Goal: Task Accomplishment & Management: Manage account settings

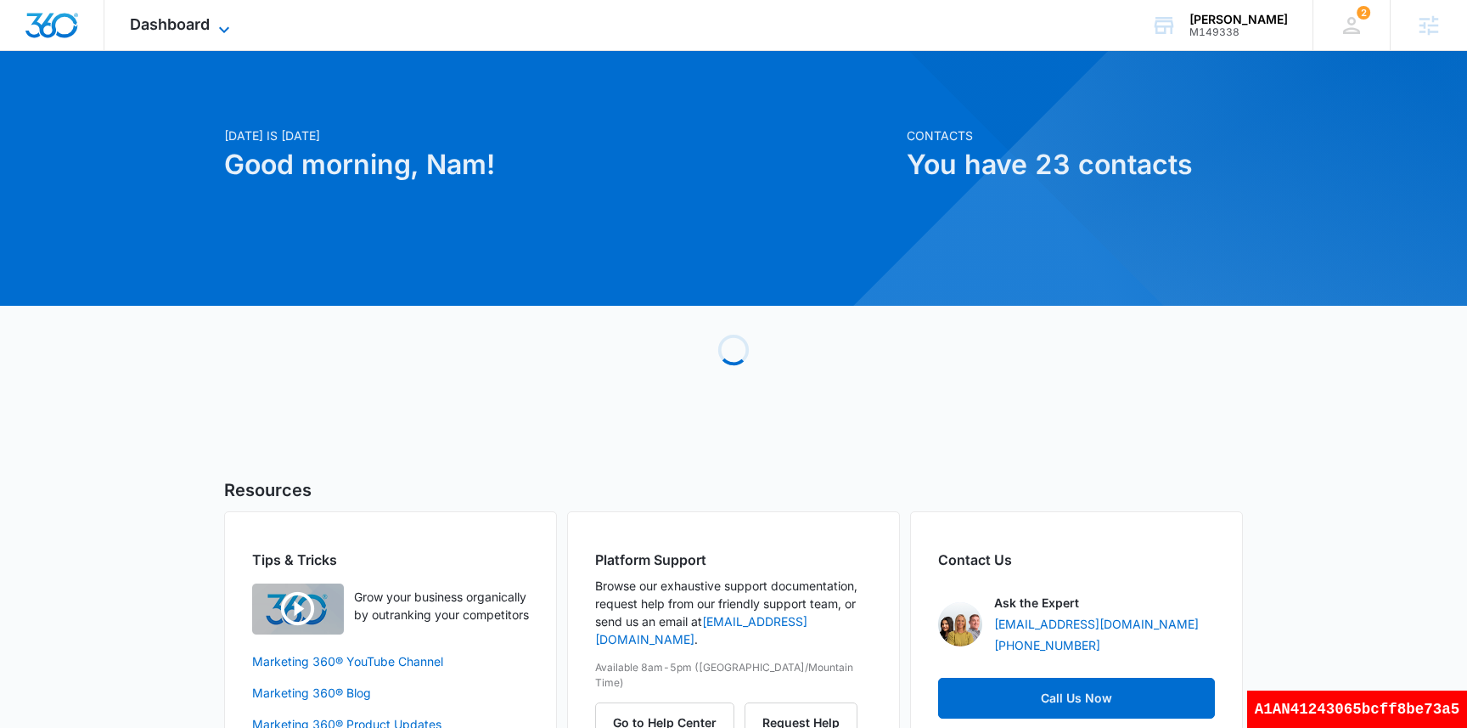
click at [183, 19] on span "Dashboard" at bounding box center [170, 24] width 80 height 18
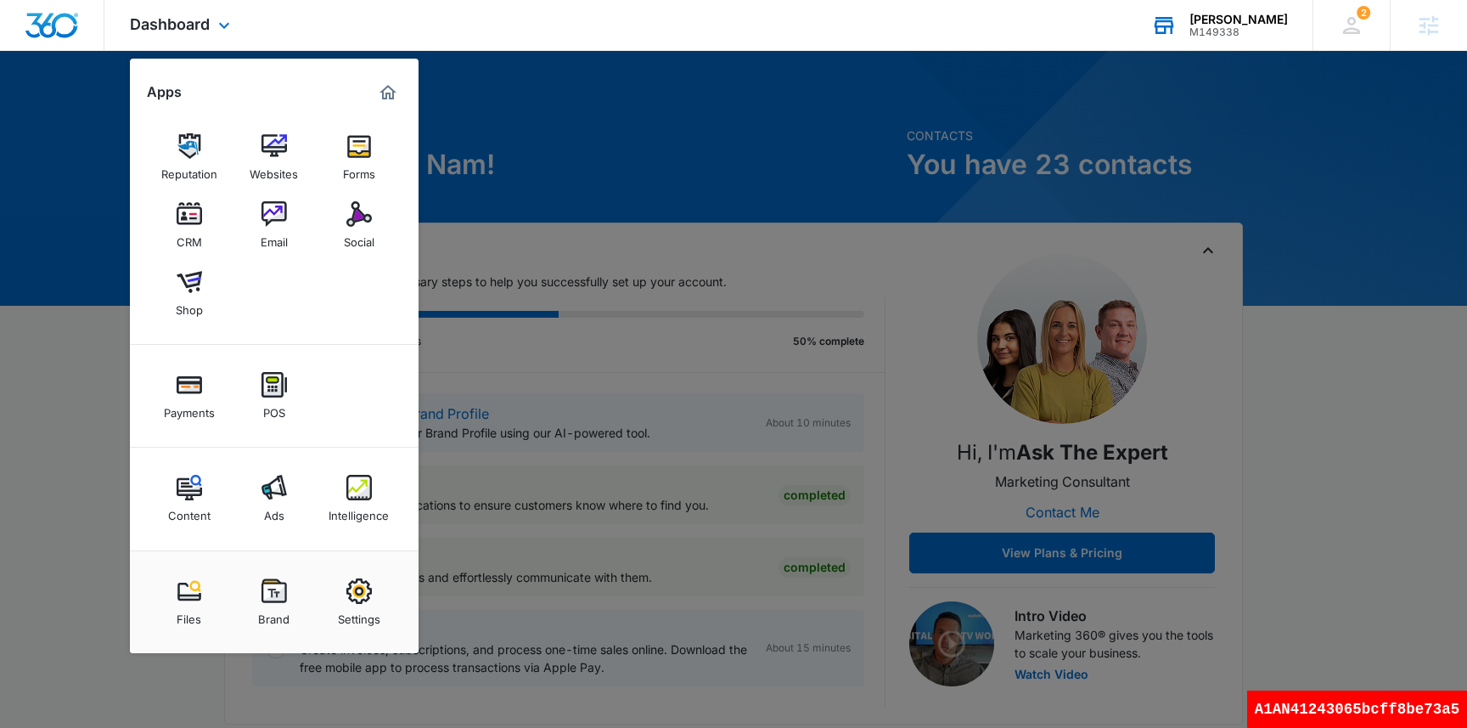
click at [1235, 44] on div "Nam Truong M149338 Your Accounts View All" at bounding box center [1219, 25] width 187 height 50
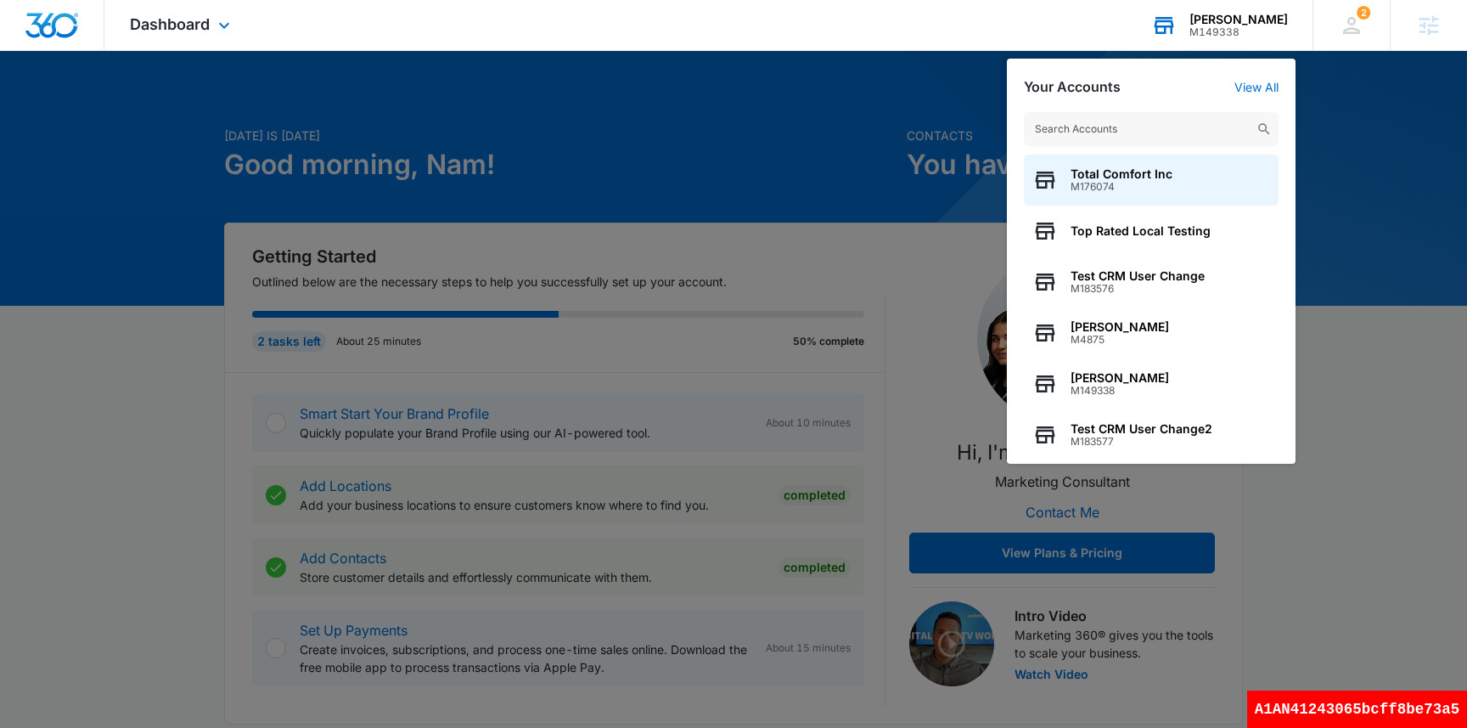
click at [1090, 135] on input "text" at bounding box center [1151, 129] width 255 height 34
type input "j1000"
click at [1077, 189] on span "J1000" at bounding box center [1139, 187] width 136 height 12
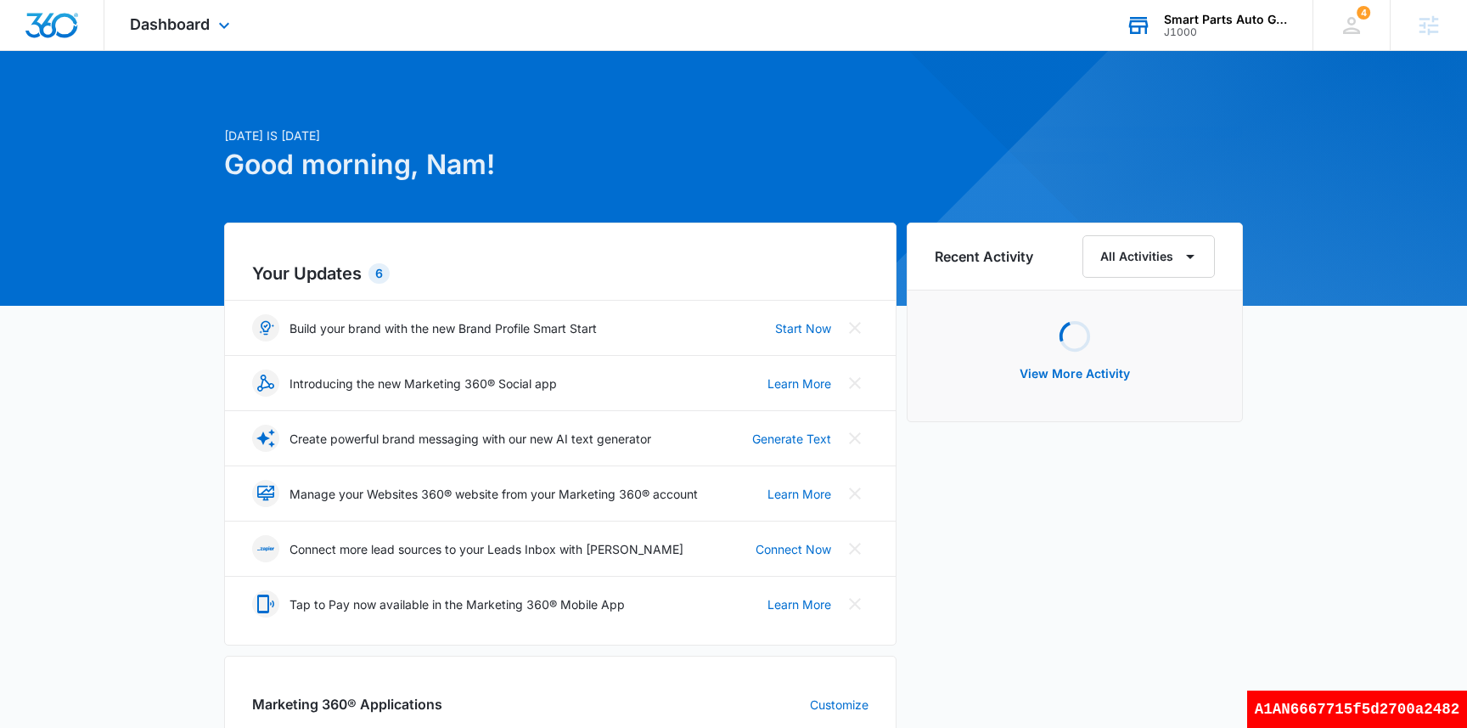
click at [183, 36] on div "Dashboard Apps Reputation Websites Forms CRM Email Social Shop Scheduling Payme…" at bounding box center [181, 25] width 155 height 50
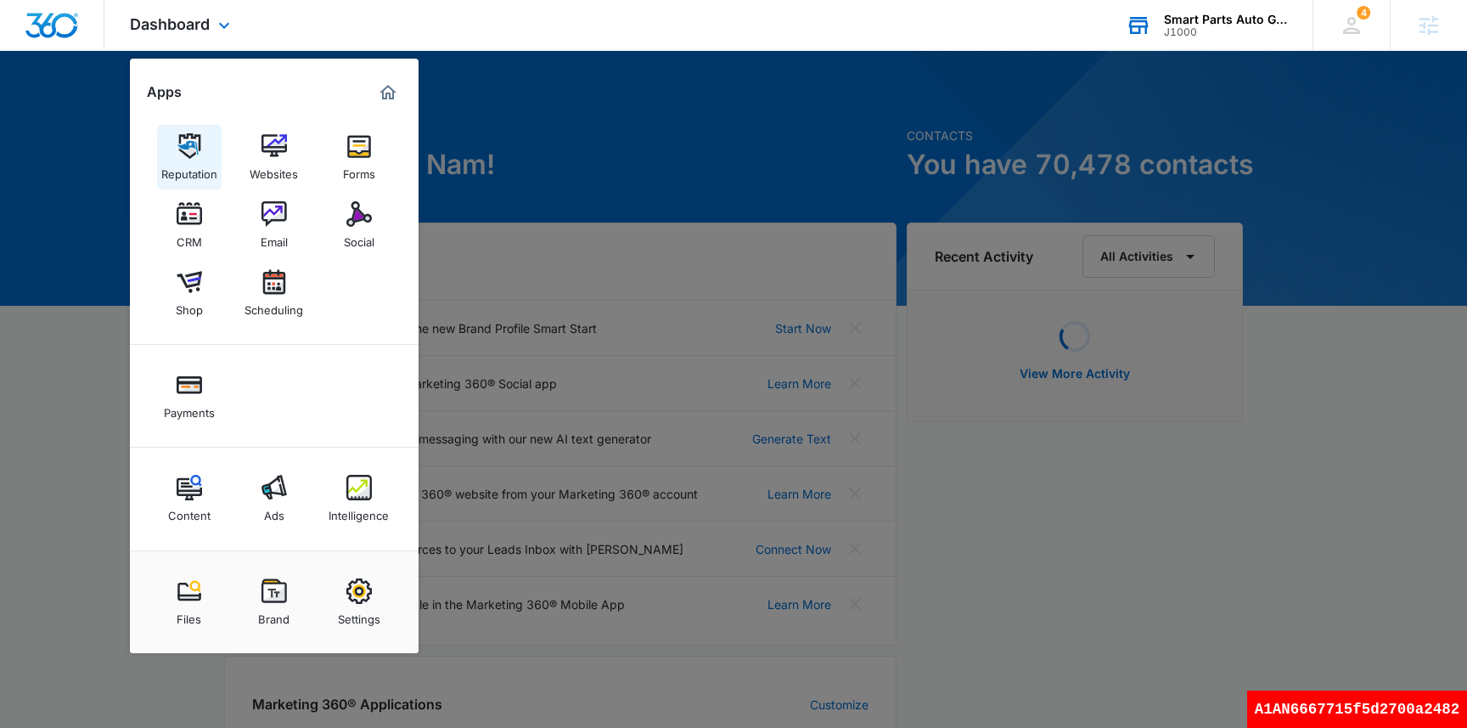
click at [191, 172] on div "Reputation" at bounding box center [189, 170] width 56 height 22
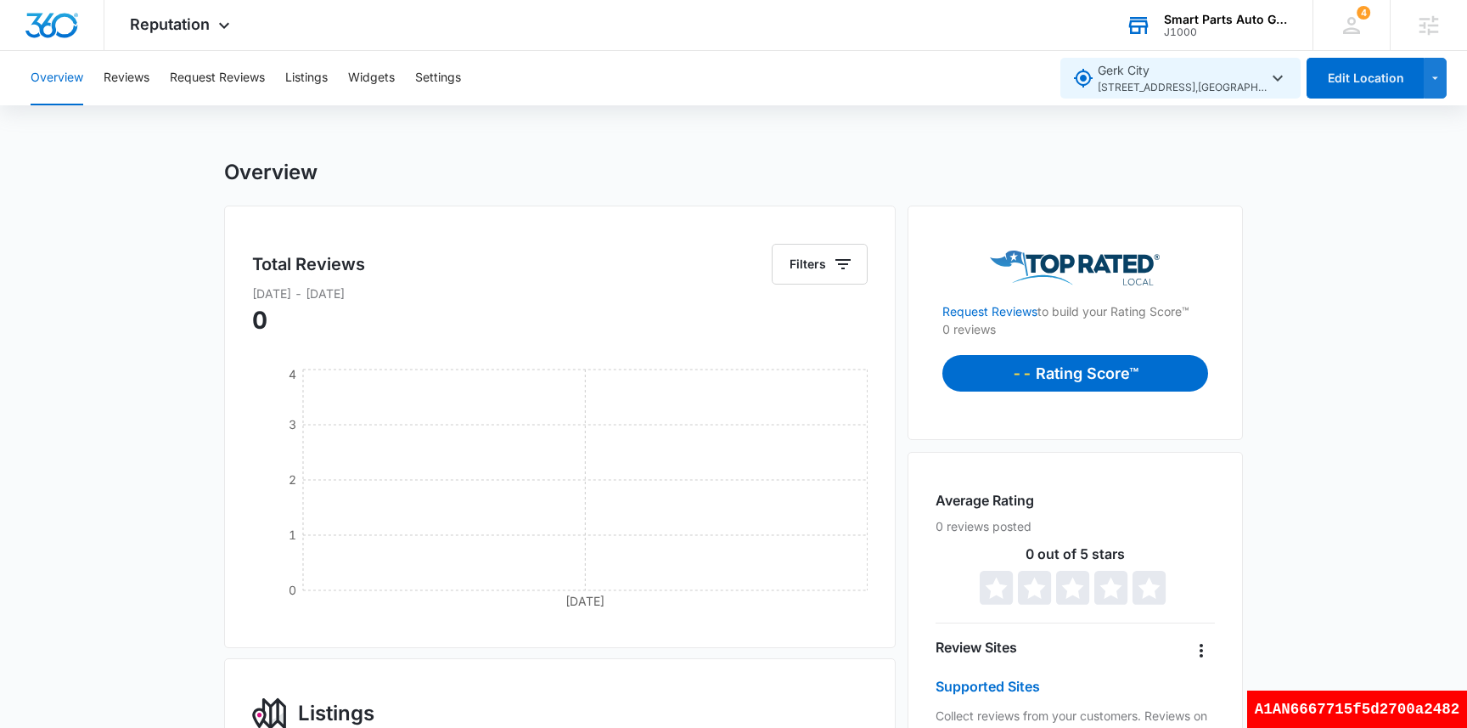
click at [1164, 83] on span "123 Main St. , Fort Collins , CO" at bounding box center [1183, 88] width 170 height 16
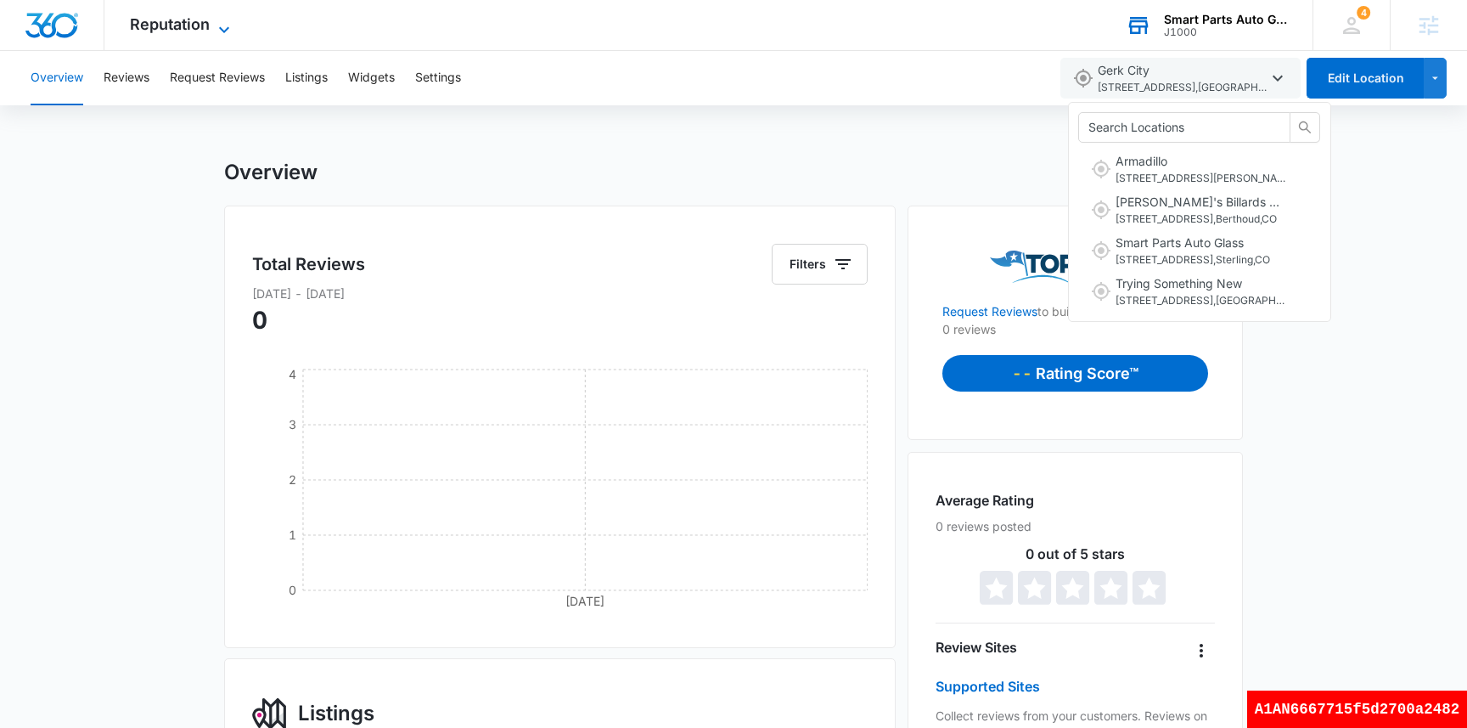
click at [166, 22] on span "Reputation" at bounding box center [170, 24] width 80 height 18
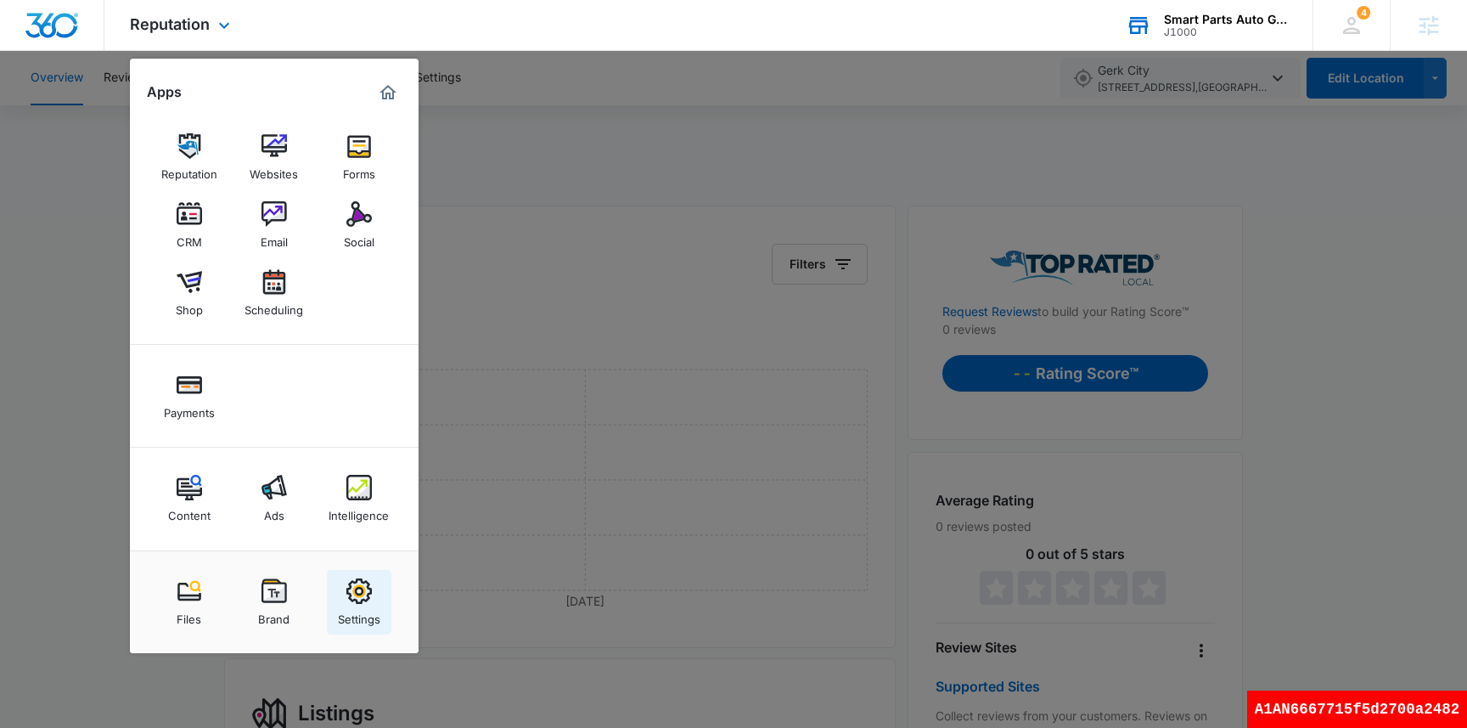
click at [357, 585] on img at bounding box center [358, 590] width 25 height 25
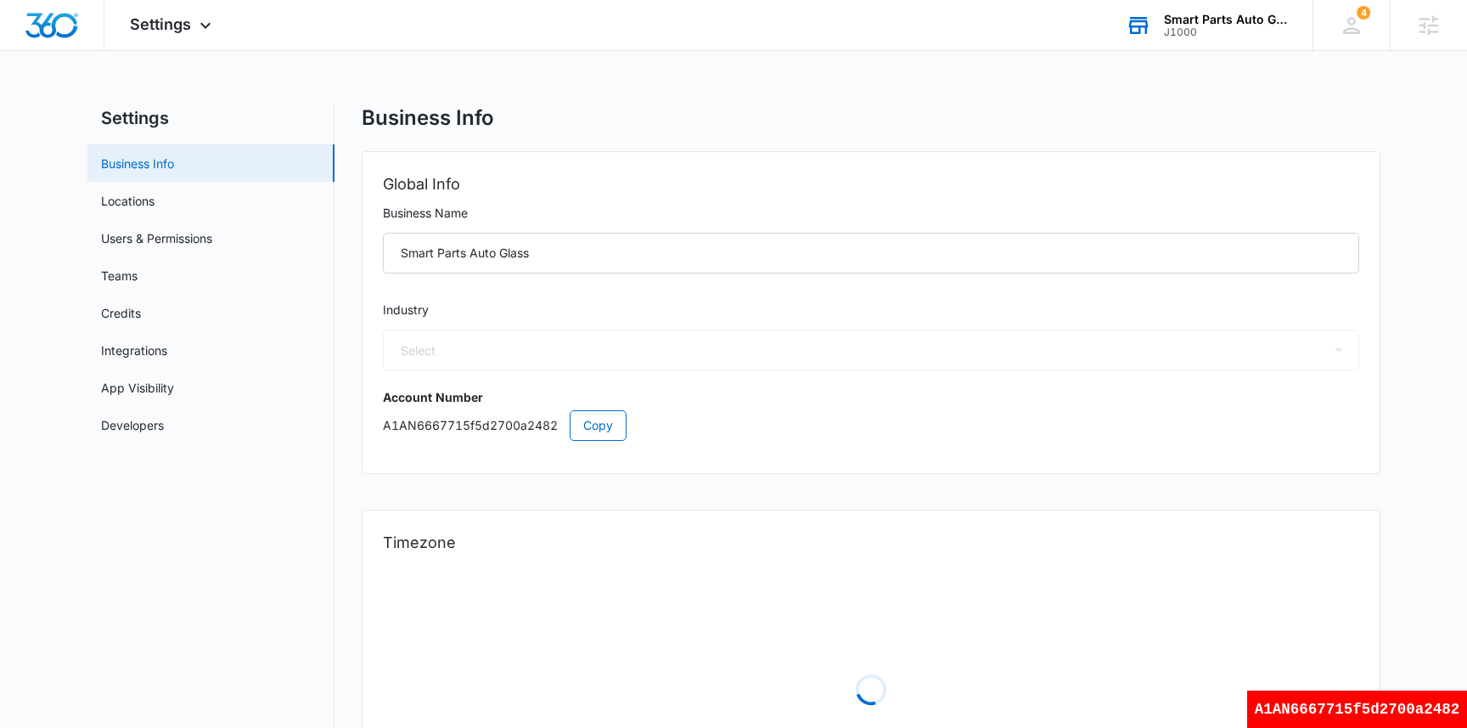
select select "44"
select select "US"
select select "America/Denver"
click at [155, 205] on link "Locations" at bounding box center [127, 201] width 53 height 18
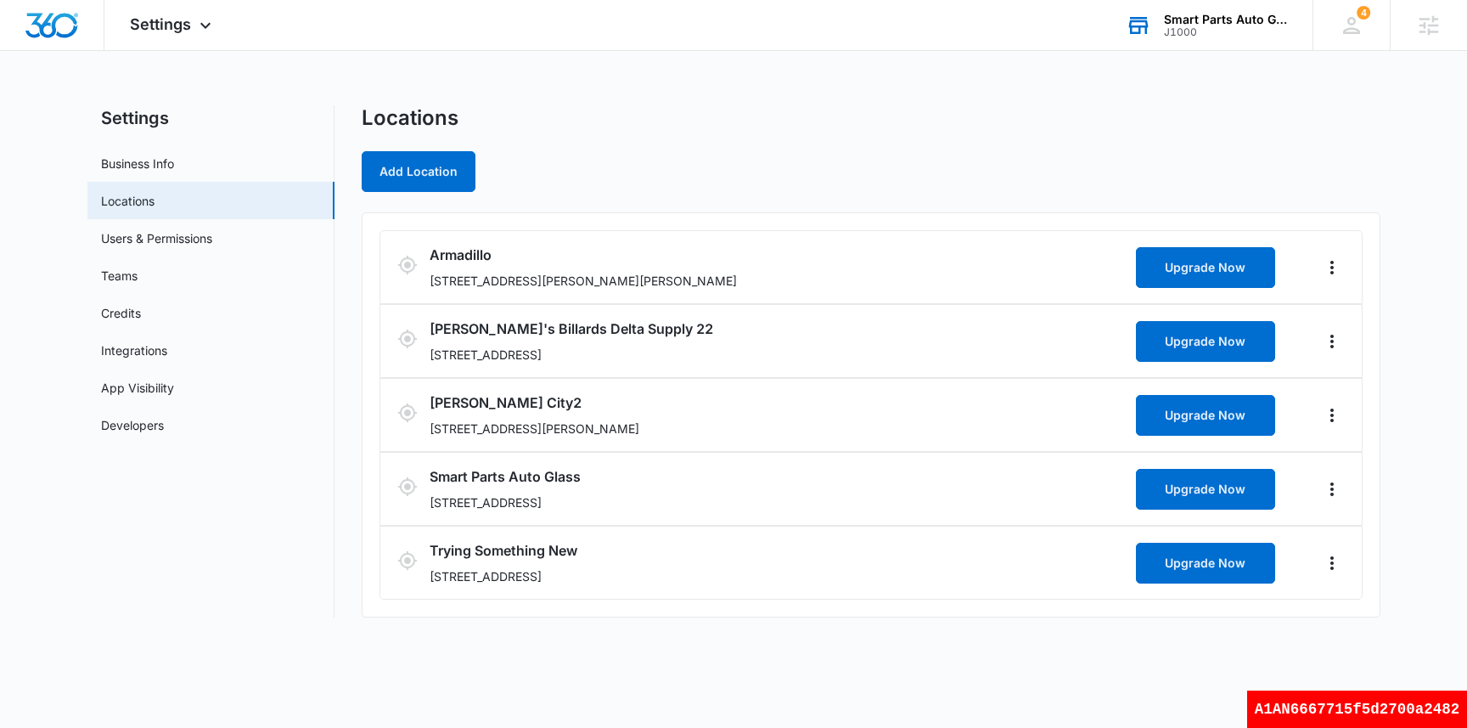
click at [1225, 36] on div "J1000" at bounding box center [1226, 32] width 124 height 12
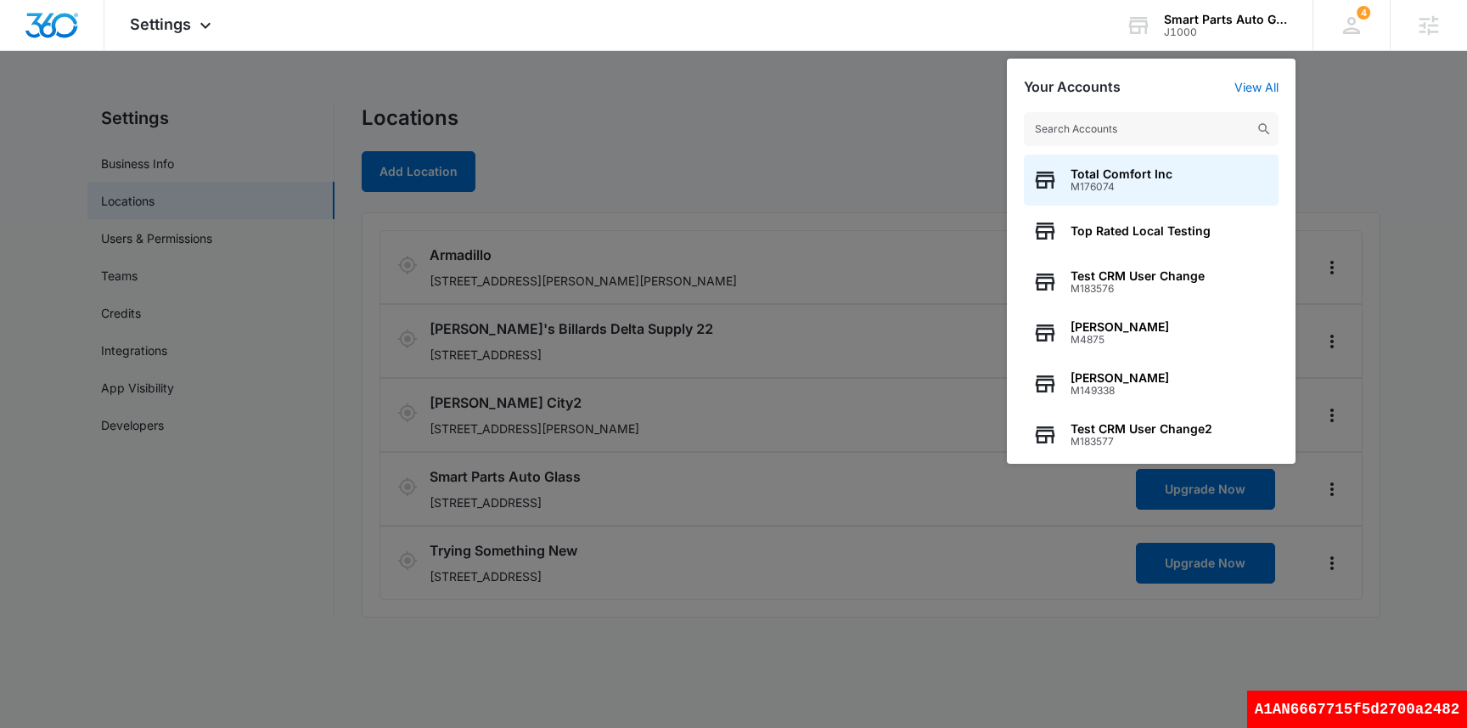
click at [772, 184] on div at bounding box center [733, 364] width 1467 height 728
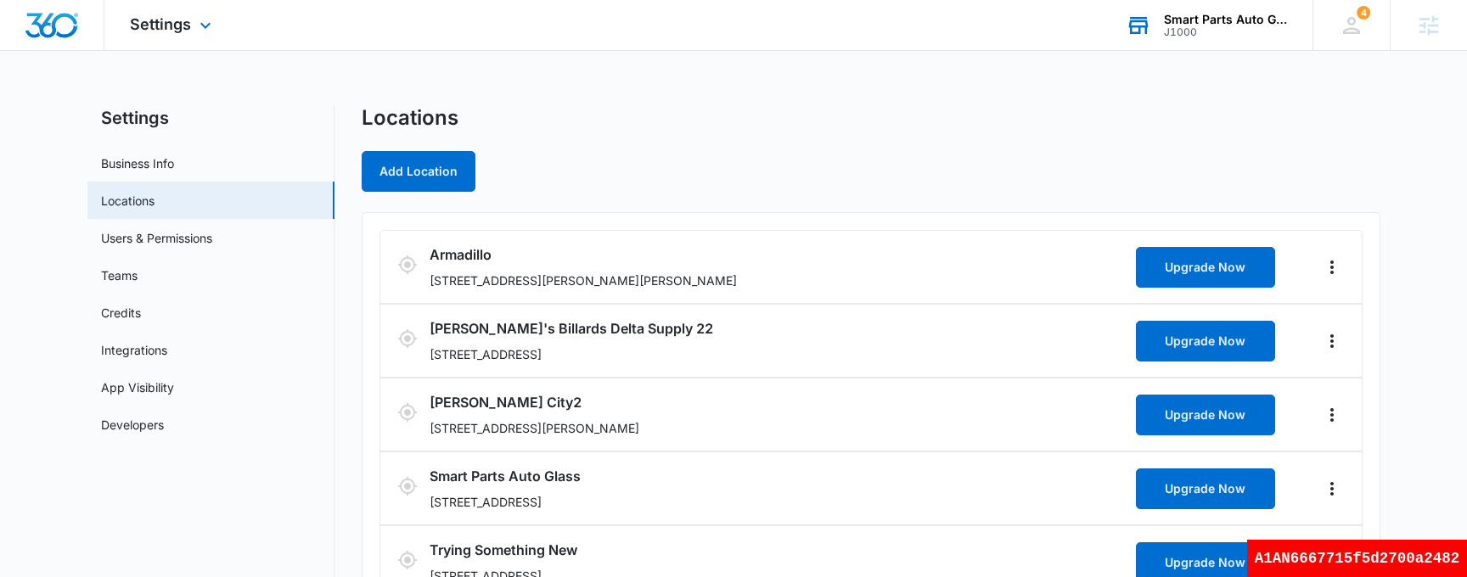
click at [1186, 29] on div "J1000" at bounding box center [1226, 32] width 124 height 12
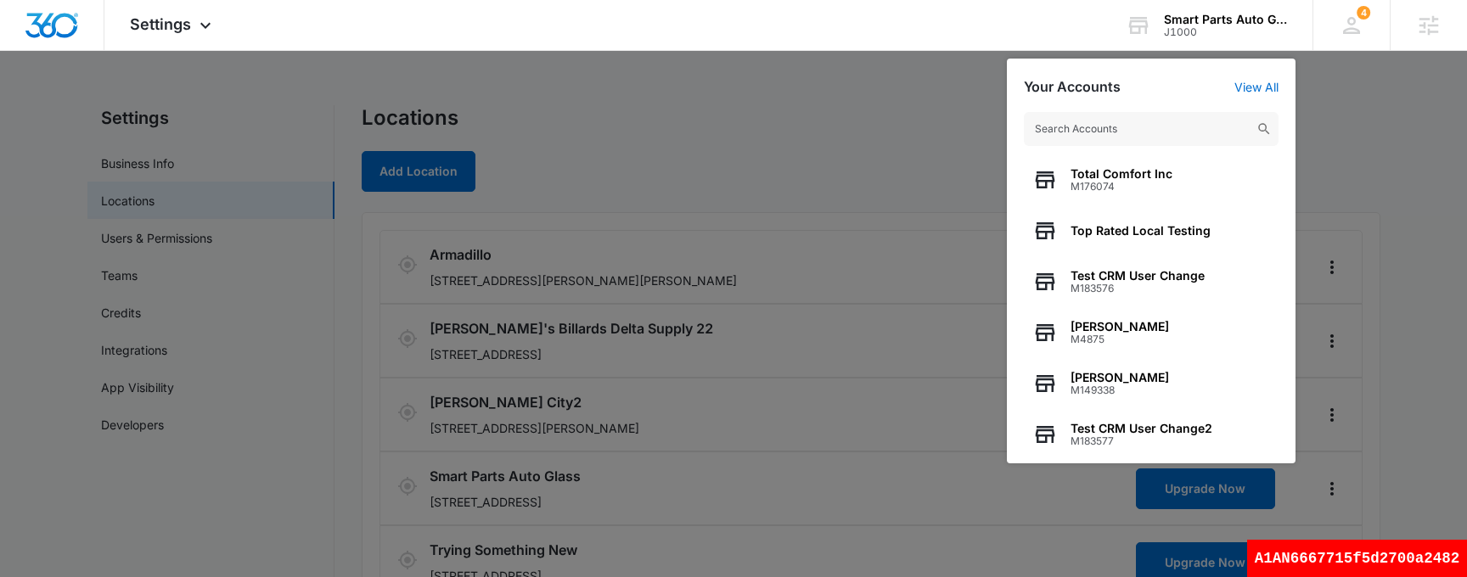
click at [776, 189] on div at bounding box center [733, 288] width 1467 height 577
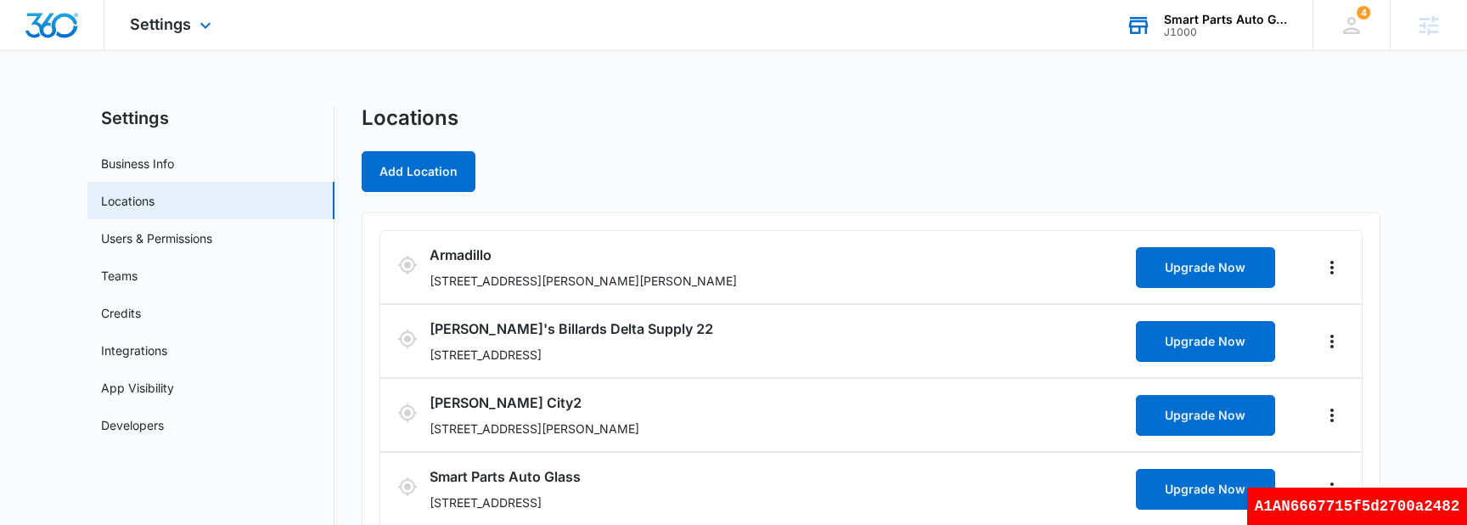
click at [1218, 34] on div "J1000" at bounding box center [1226, 32] width 124 height 12
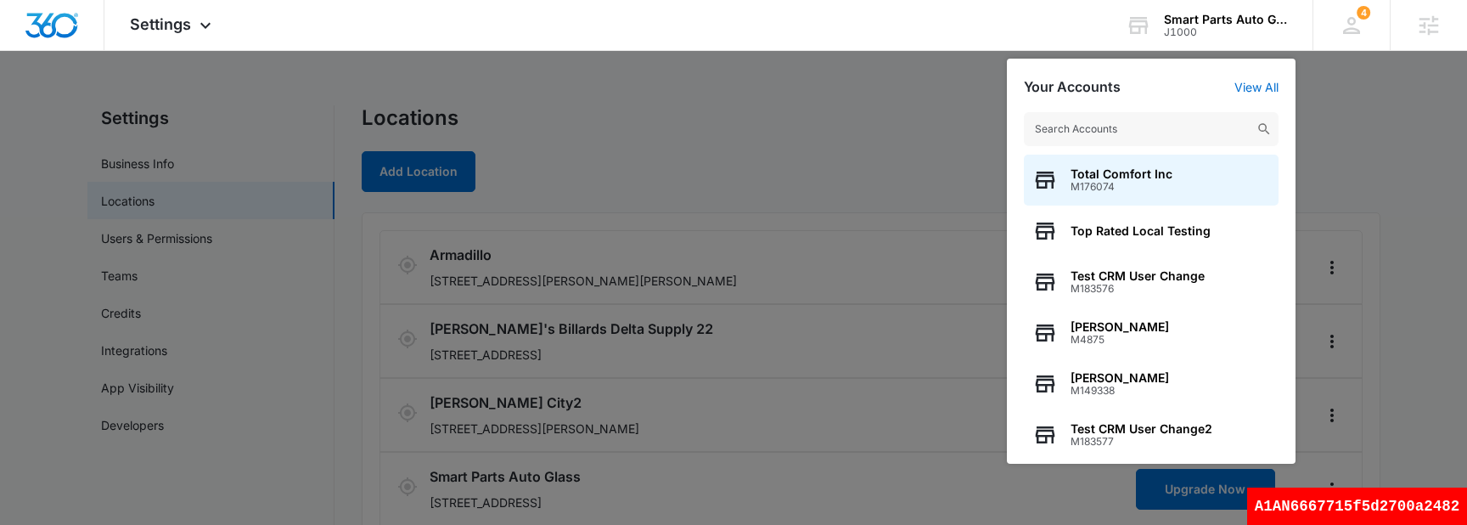
click at [1060, 121] on input "text" at bounding box center [1151, 129] width 255 height 34
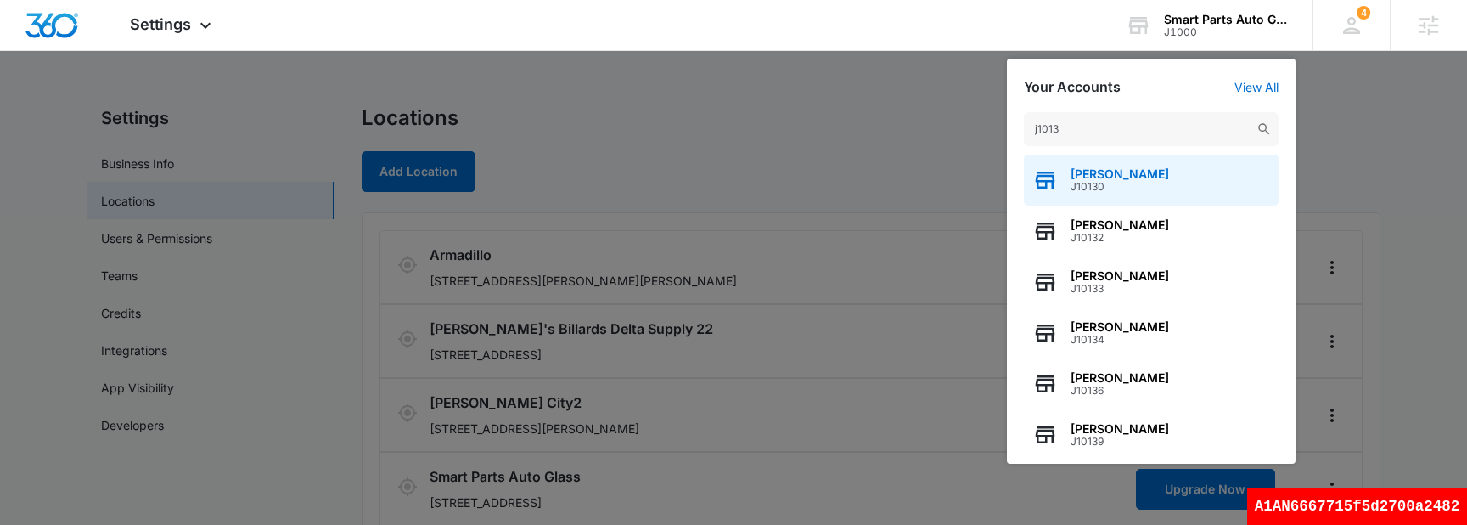
type input "j1013"
click at [1123, 183] on span "J10130" at bounding box center [1120, 187] width 98 height 12
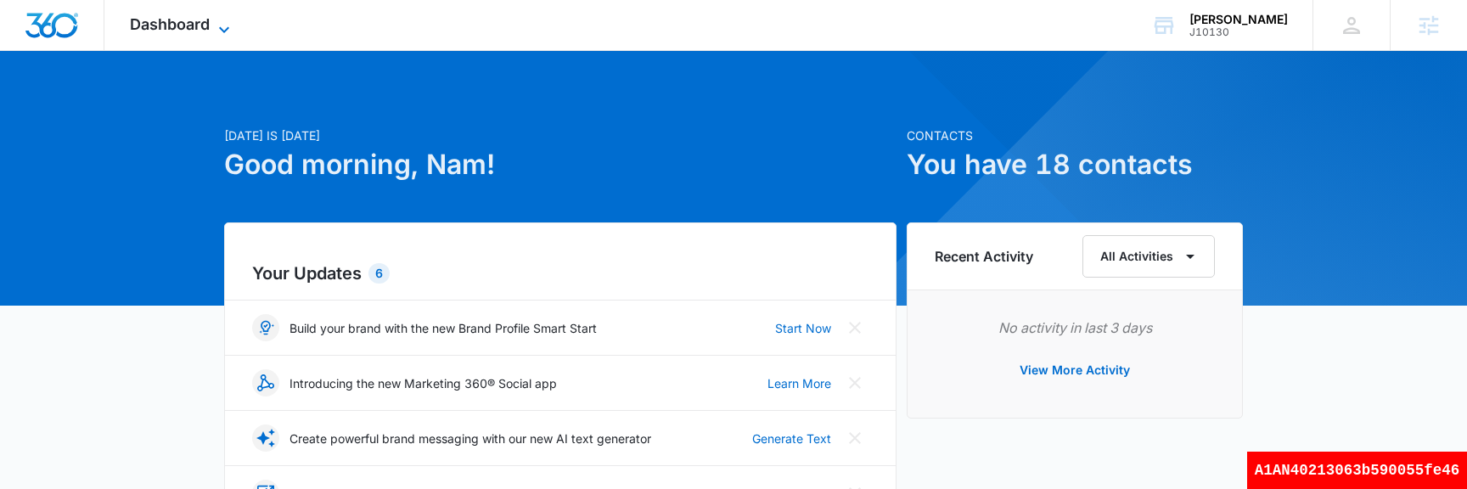
click at [183, 29] on span "Dashboard" at bounding box center [170, 24] width 80 height 18
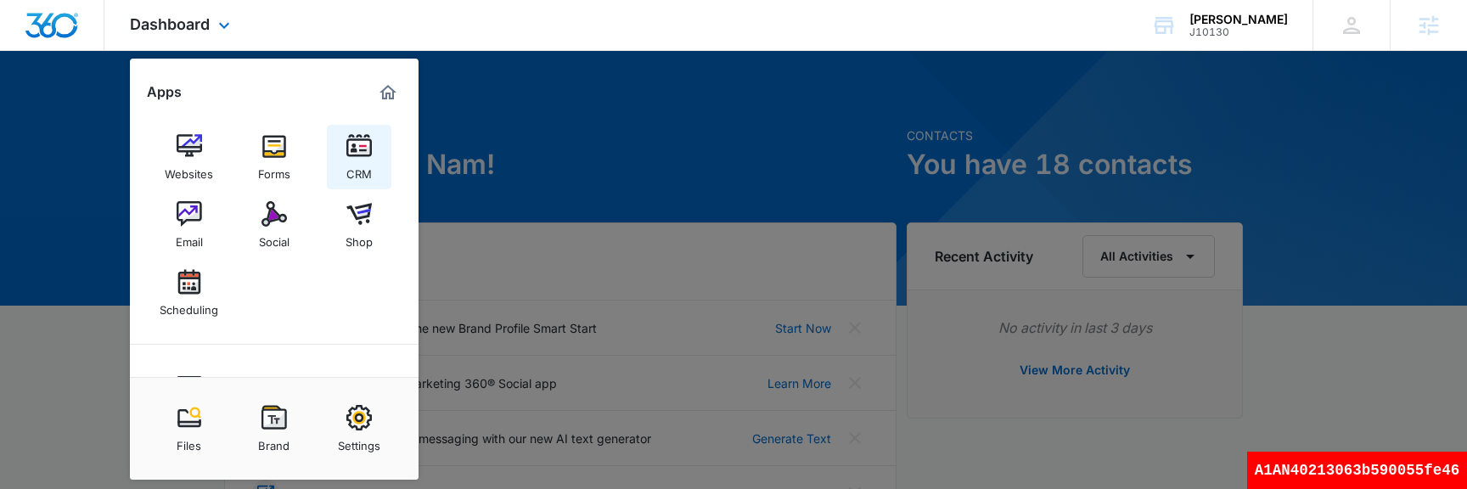
click at [357, 154] on img at bounding box center [358, 145] width 25 height 25
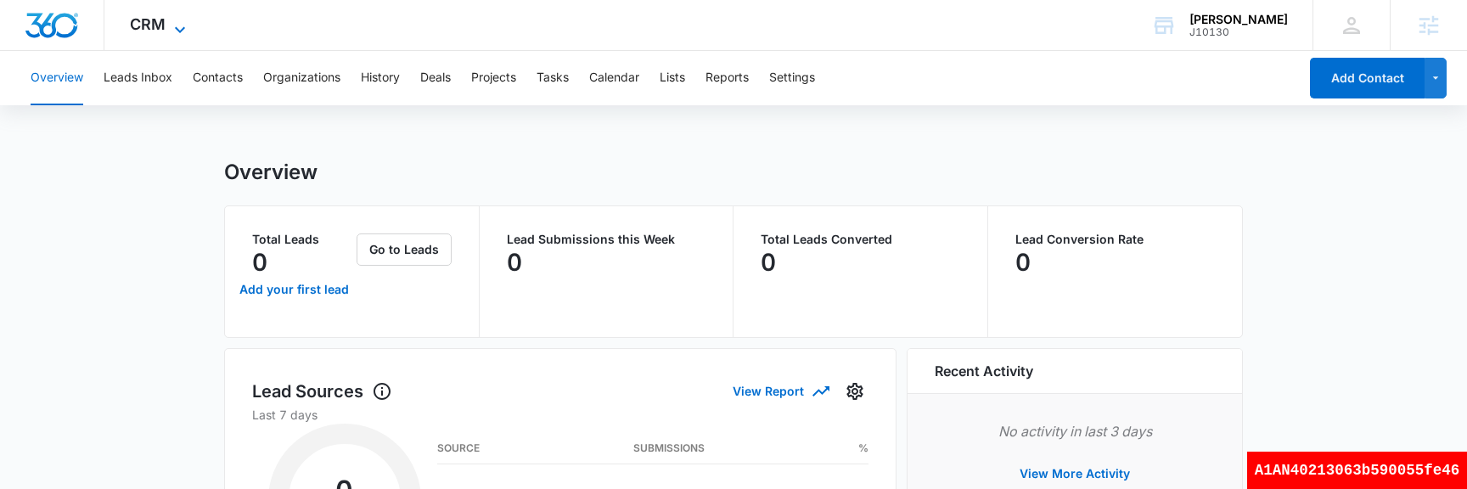
click at [160, 25] on span "CRM" at bounding box center [148, 24] width 36 height 18
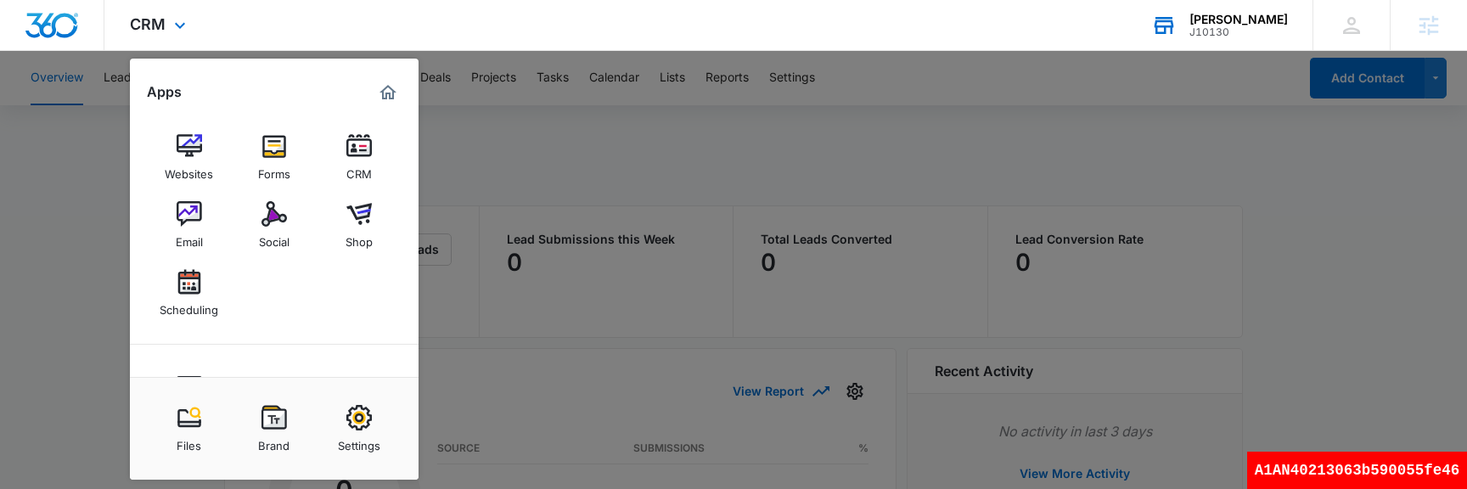
click at [1227, 35] on div "J10130" at bounding box center [1239, 32] width 98 height 12
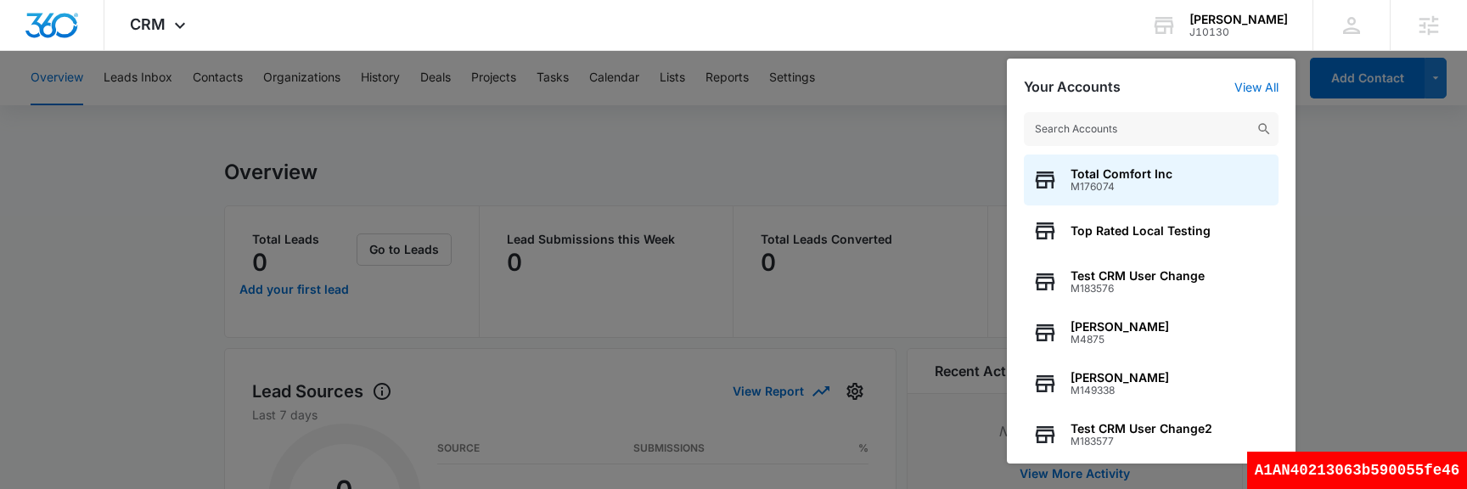
click at [1073, 122] on input "text" at bounding box center [1151, 129] width 255 height 34
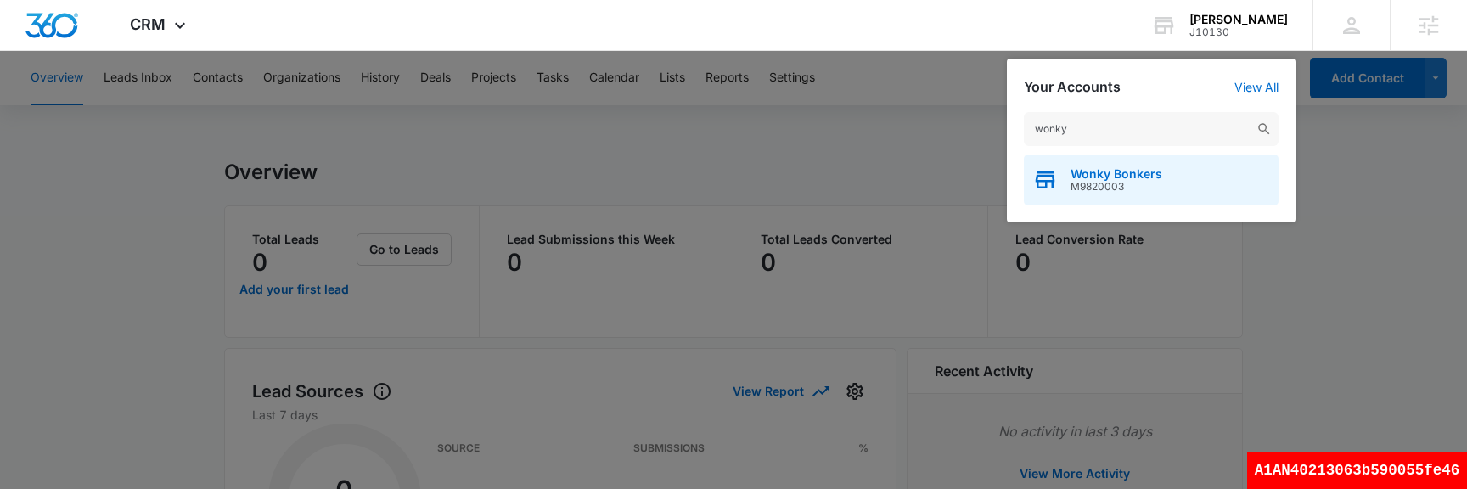
type input "wonky"
click at [1085, 173] on span "Wonky Bonkers" at bounding box center [1117, 174] width 92 height 14
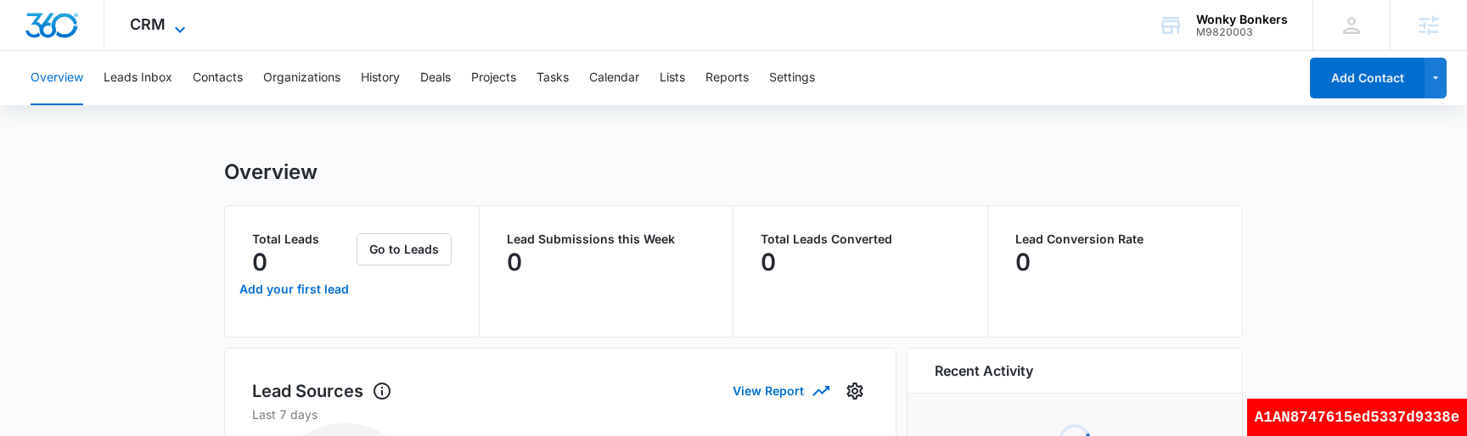
click at [142, 32] on span "CRM" at bounding box center [148, 24] width 36 height 18
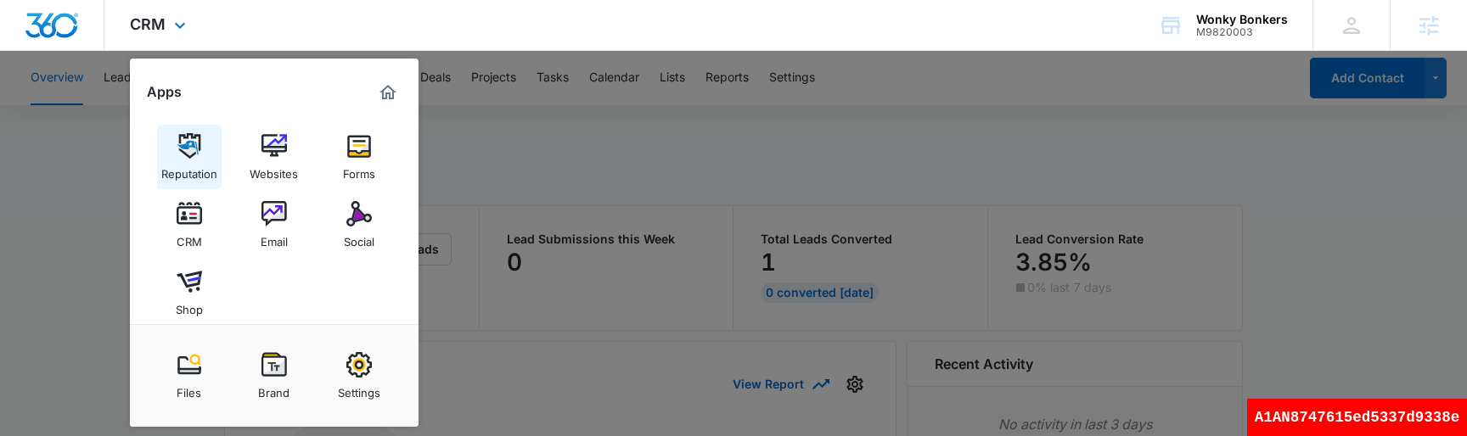
click at [185, 163] on div "Reputation" at bounding box center [189, 170] width 56 height 22
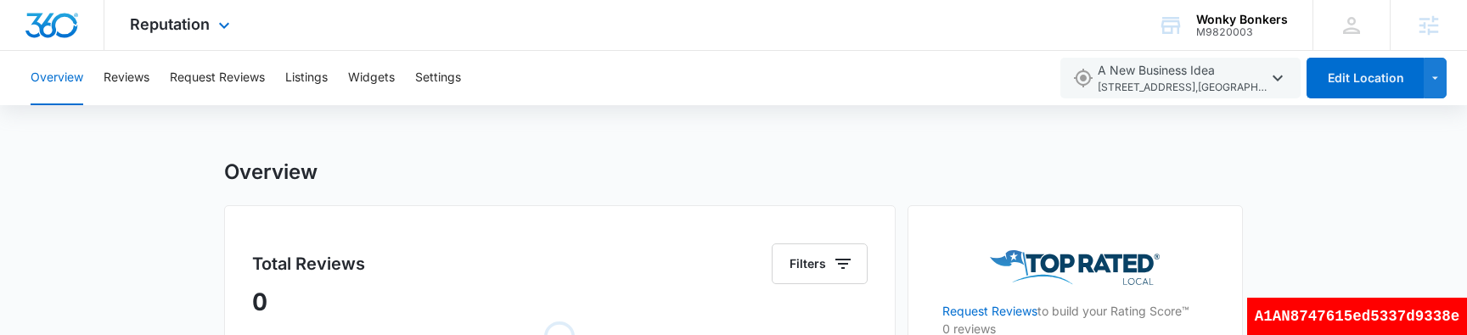
click at [189, 37] on div "Reputation Apps Reputation Websites Forms CRM Email Social Shop Payments Conten…" at bounding box center [181, 25] width 155 height 50
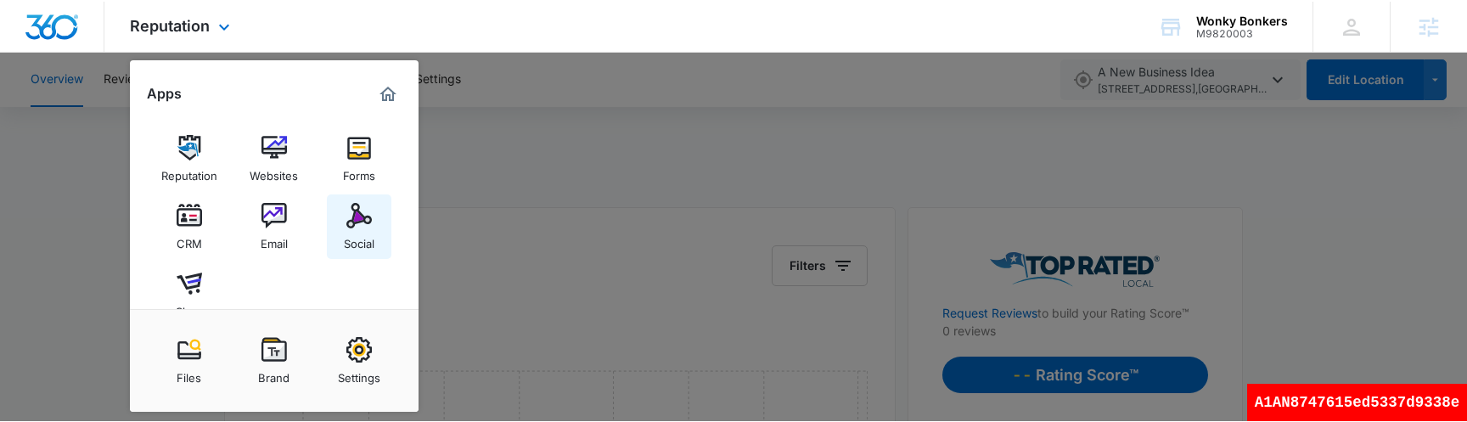
scroll to position [243, 0]
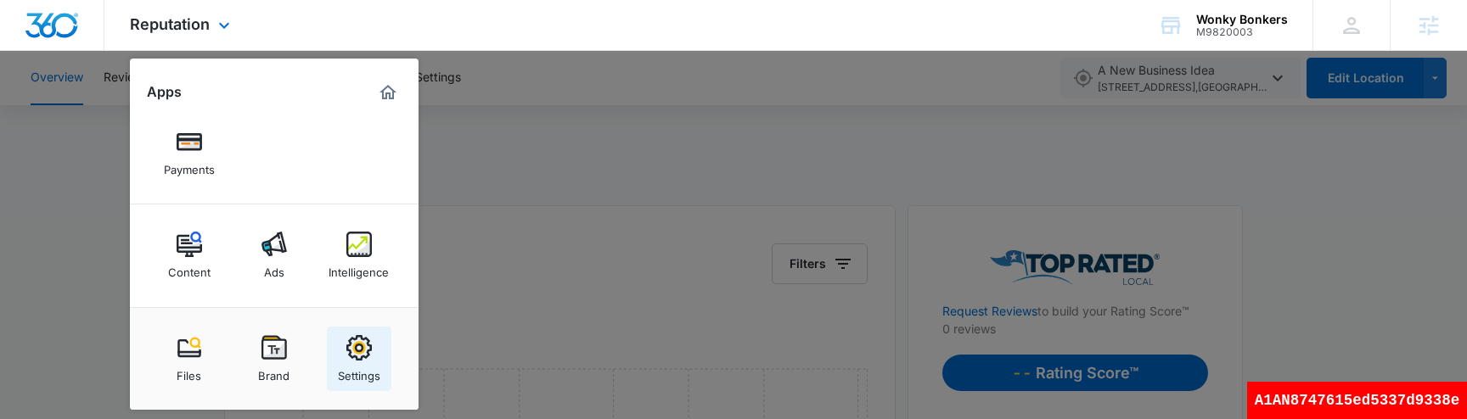
click at [360, 357] on img at bounding box center [358, 347] width 25 height 25
select select "33"
select select "US"
select select "America/Denver"
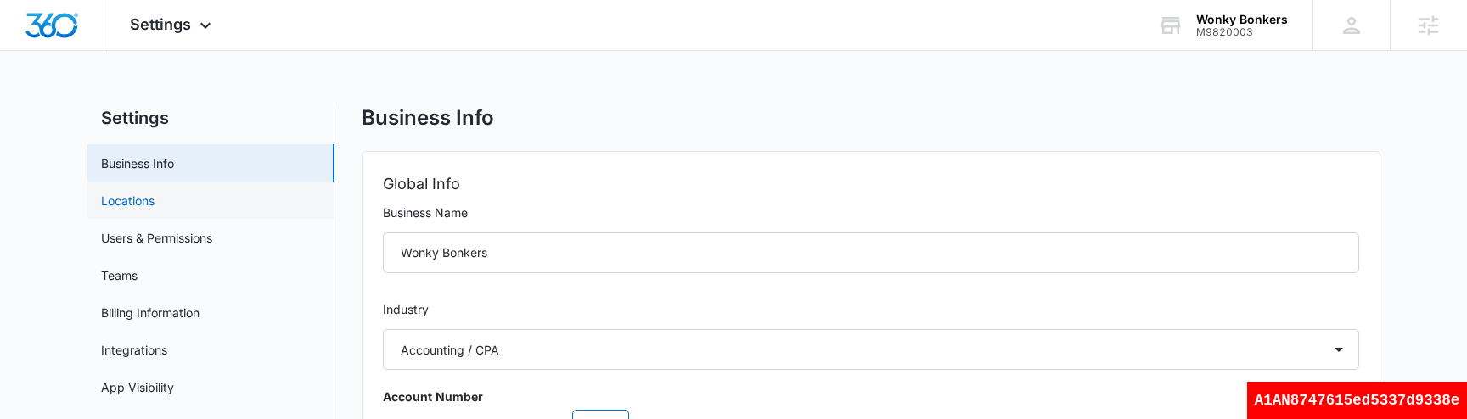
click at [153, 199] on link "Locations" at bounding box center [127, 201] width 53 height 18
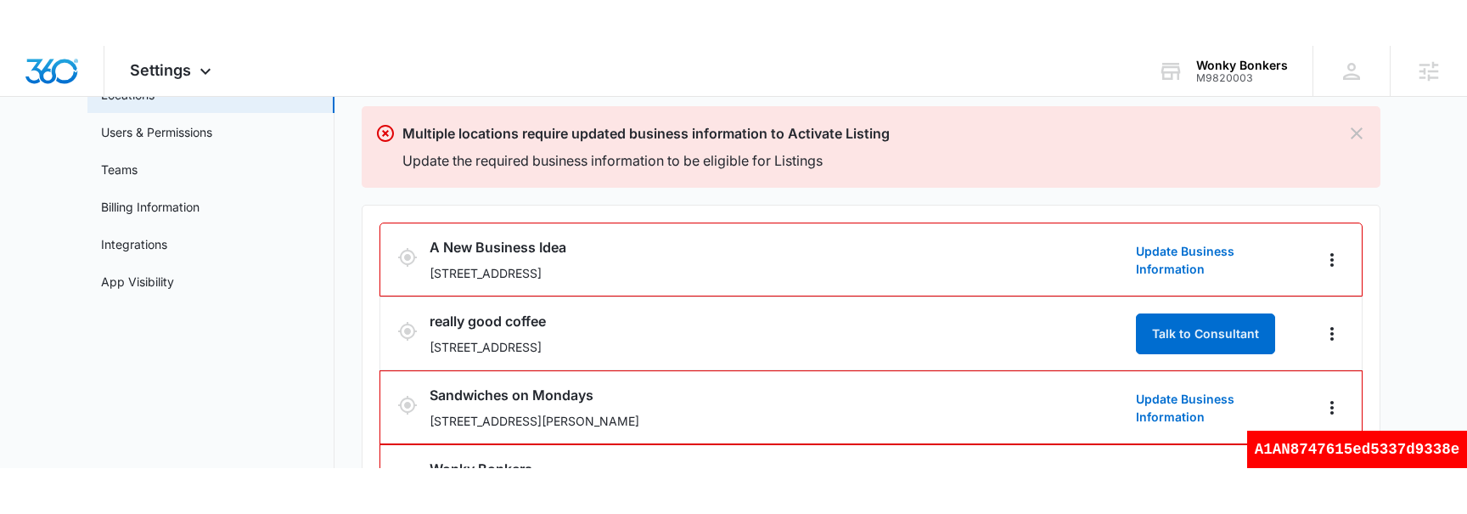
scroll to position [165, 0]
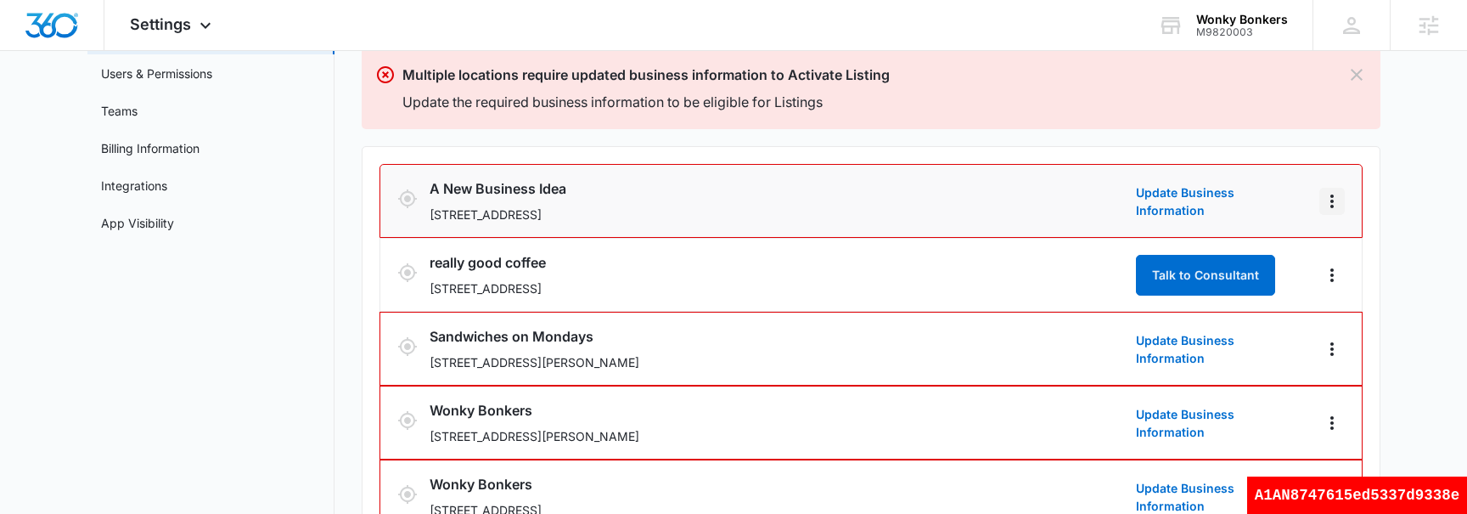
click at [1337, 205] on icon "Actions" at bounding box center [1332, 201] width 20 height 20
click at [1345, 243] on link "Edit" at bounding box center [1351, 248] width 21 height 14
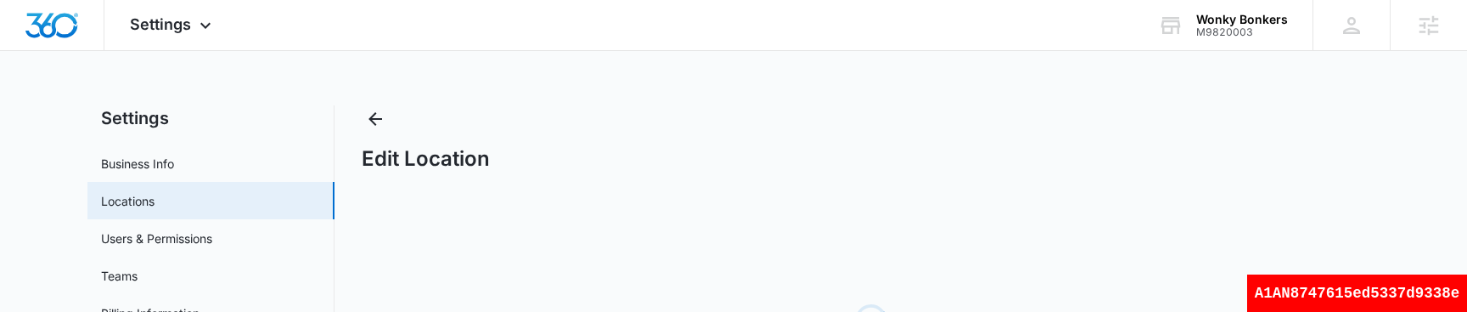
select select "Colorado"
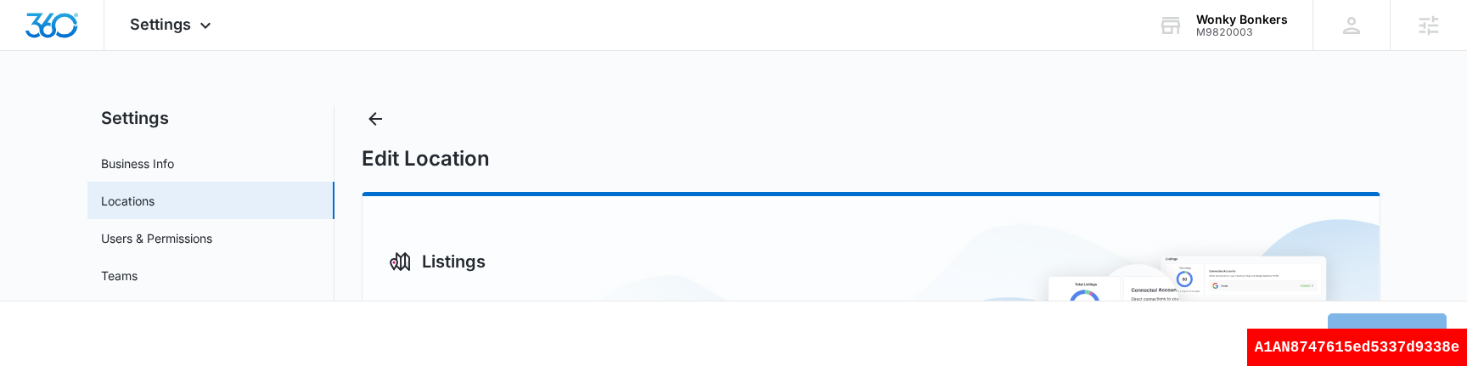
click at [619, 127] on div "Edit Location" at bounding box center [871, 138] width 1019 height 66
click at [1241, 15] on div "Wonky Bonkers" at bounding box center [1242, 20] width 92 height 14
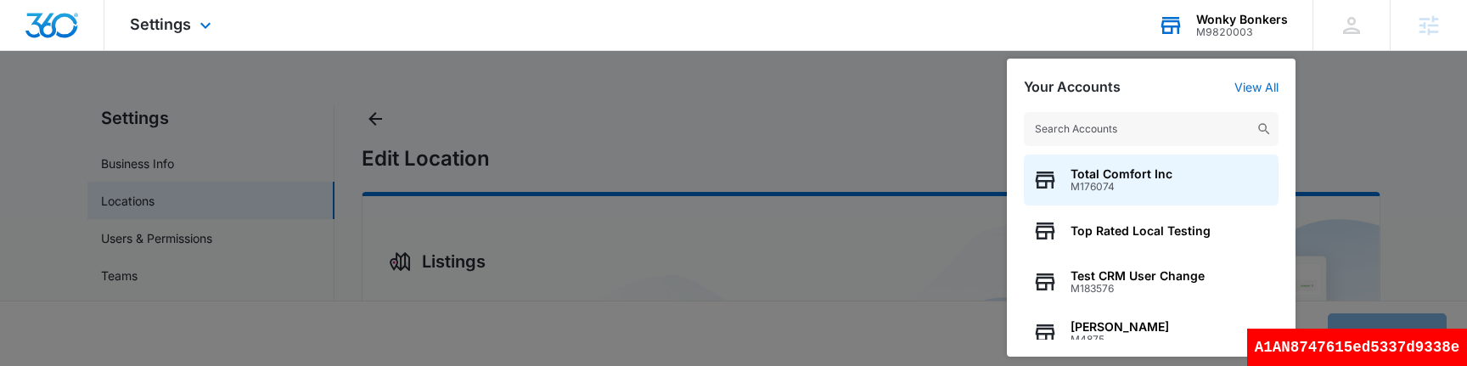
click at [1142, 124] on input "text" at bounding box center [1151, 129] width 255 height 34
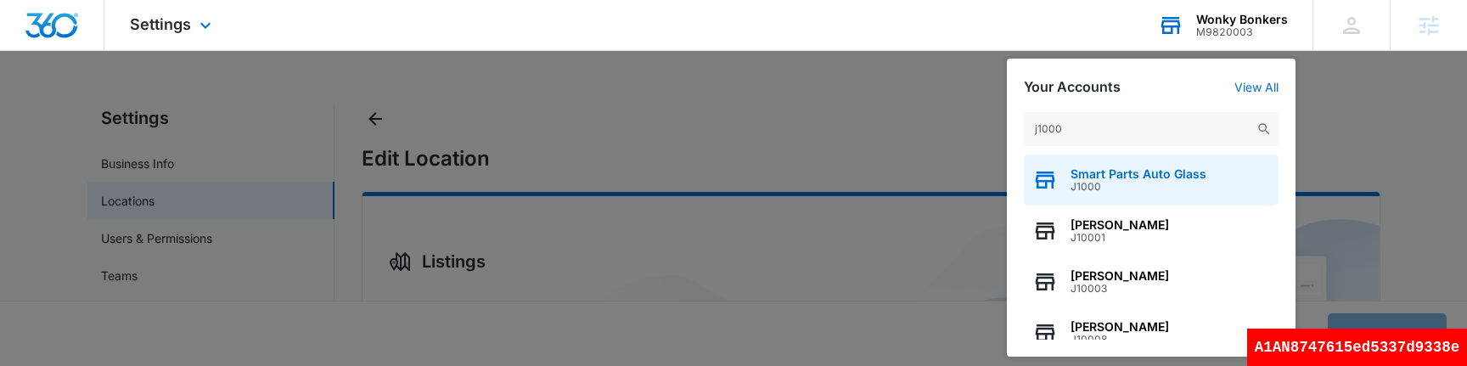
type input "j1000"
click at [1089, 166] on div "Smart Parts Auto Glass J1000" at bounding box center [1151, 180] width 255 height 51
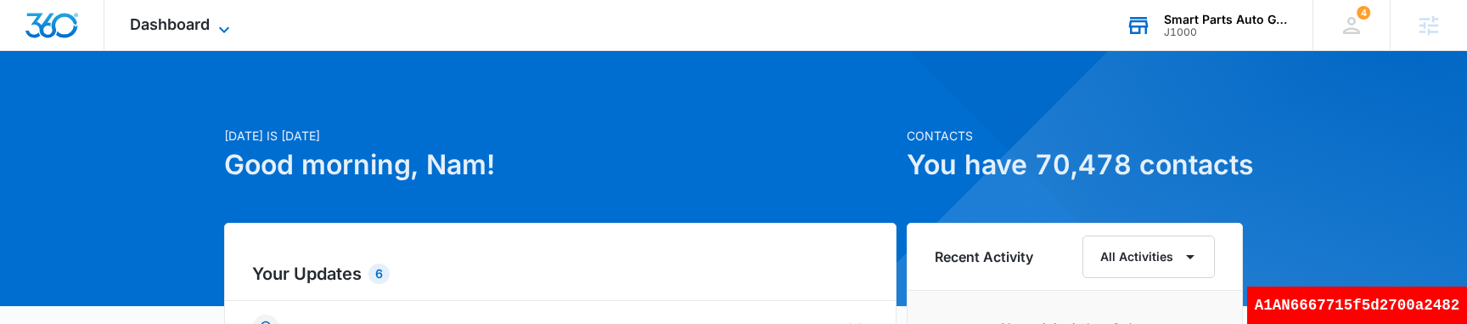
click at [176, 25] on span "Dashboard" at bounding box center [170, 24] width 80 height 18
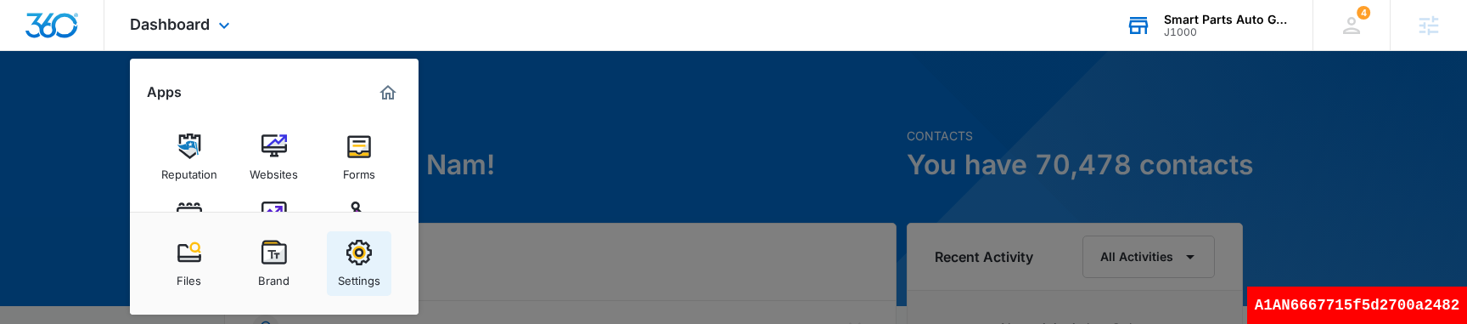
click at [366, 277] on div "Settings" at bounding box center [359, 276] width 42 height 22
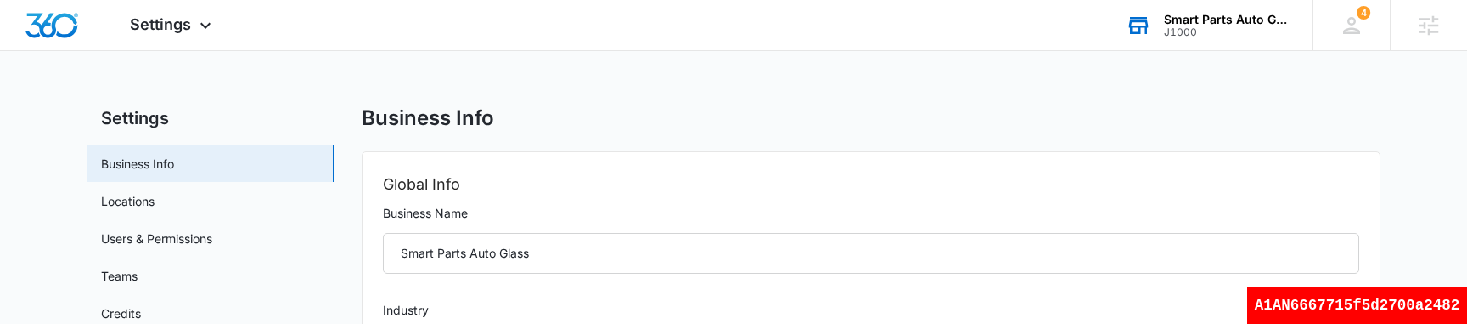
select select "44"
select select "US"
select select "America/Denver"
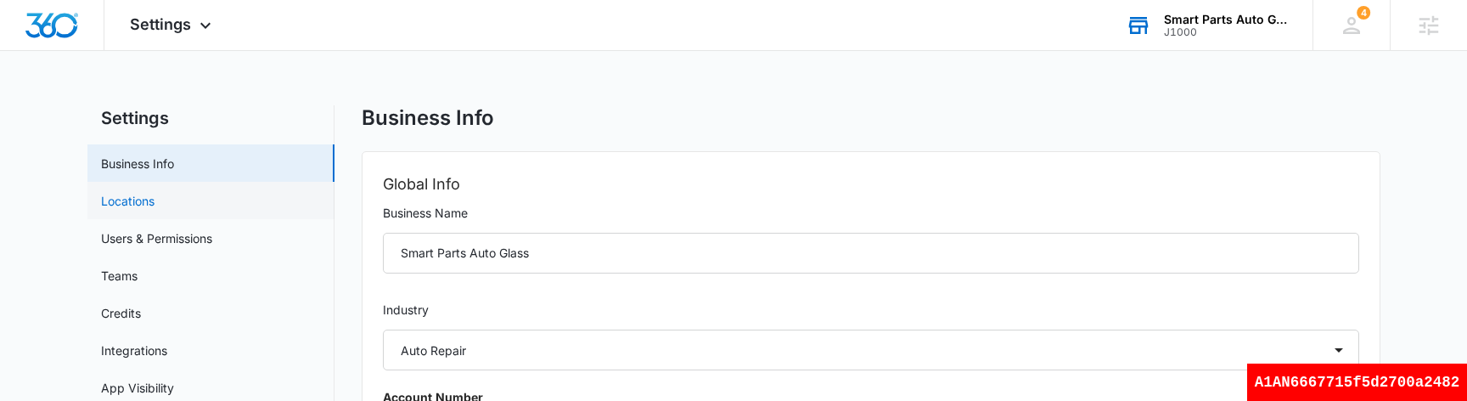
click at [155, 207] on link "Locations" at bounding box center [127, 201] width 53 height 18
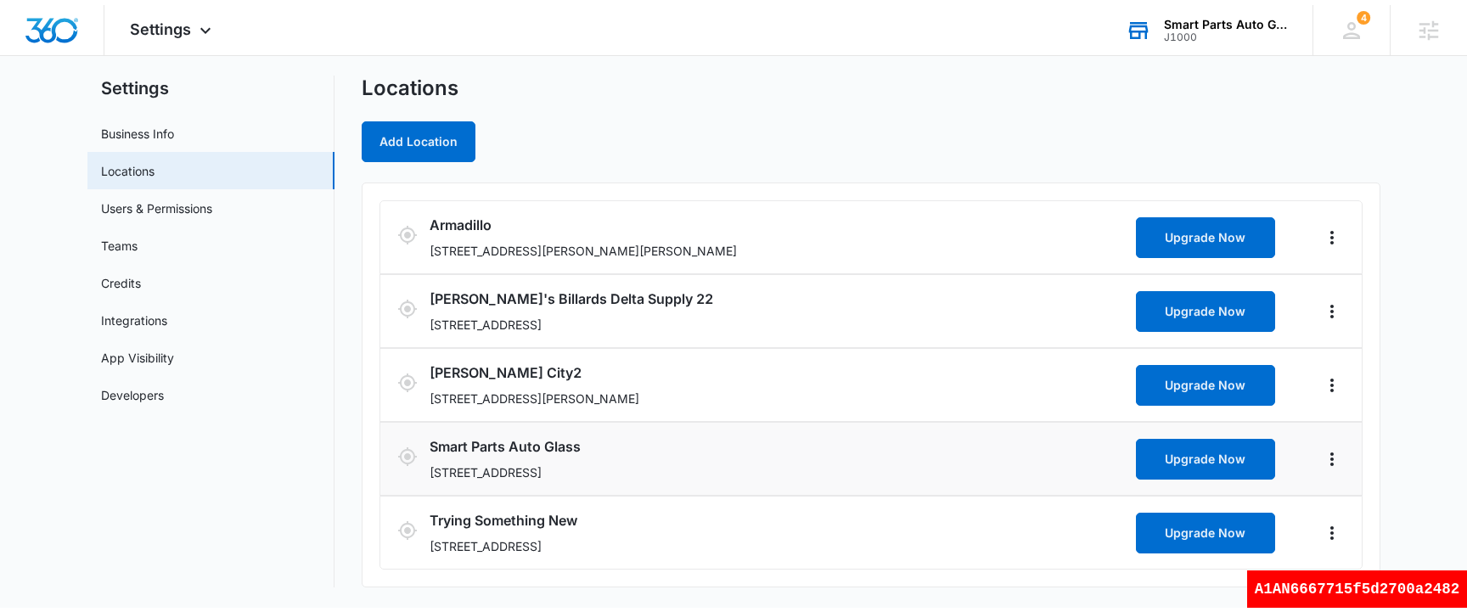
scroll to position [25, 0]
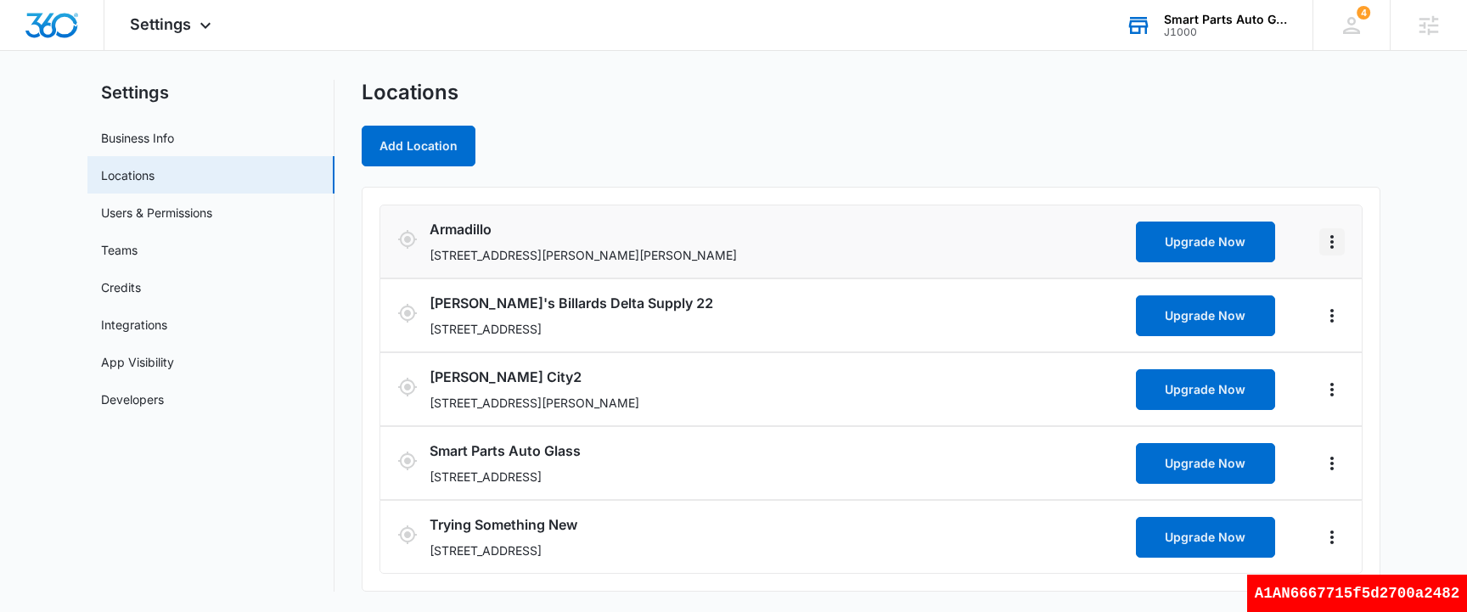
click at [1333, 241] on icon "Actions" at bounding box center [1332, 242] width 3 height 14
click at [1353, 293] on link "Edit" at bounding box center [1351, 289] width 21 height 14
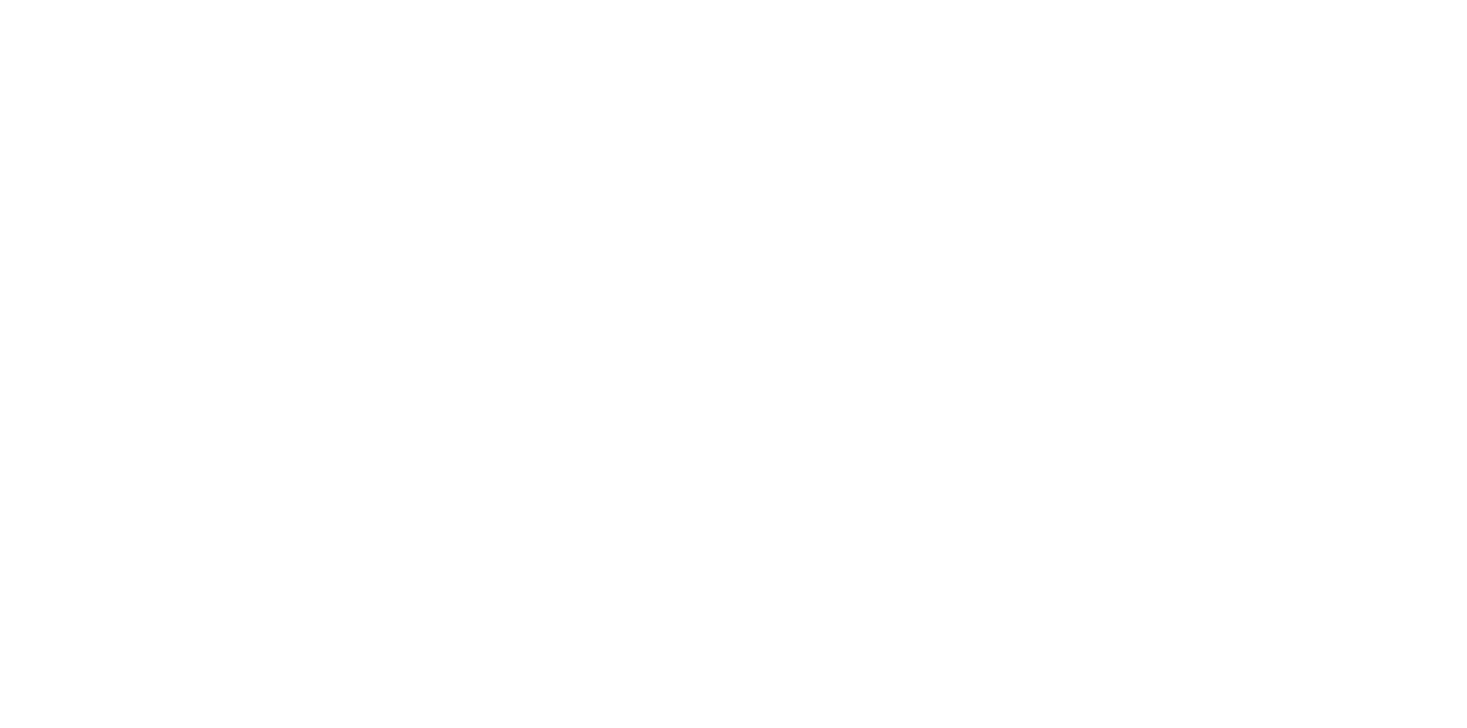
type input "[EMAIL_ADDRESS][PERSON_NAME][DOMAIN_NAME]"
click at [0, 0] on input "Sign In" at bounding box center [0, 0] width 0 height 0
